Goal: Task Accomplishment & Management: Complete application form

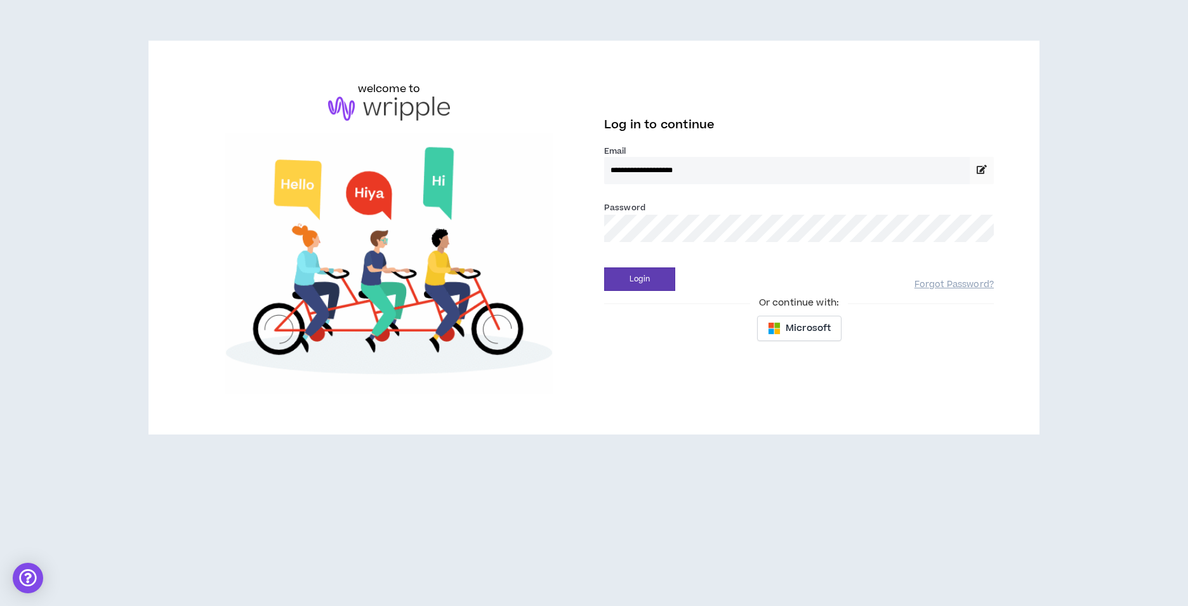
click at [604, 267] on button "Login" at bounding box center [639, 278] width 71 height 23
